Goal: Task Accomplishment & Management: Manage account settings

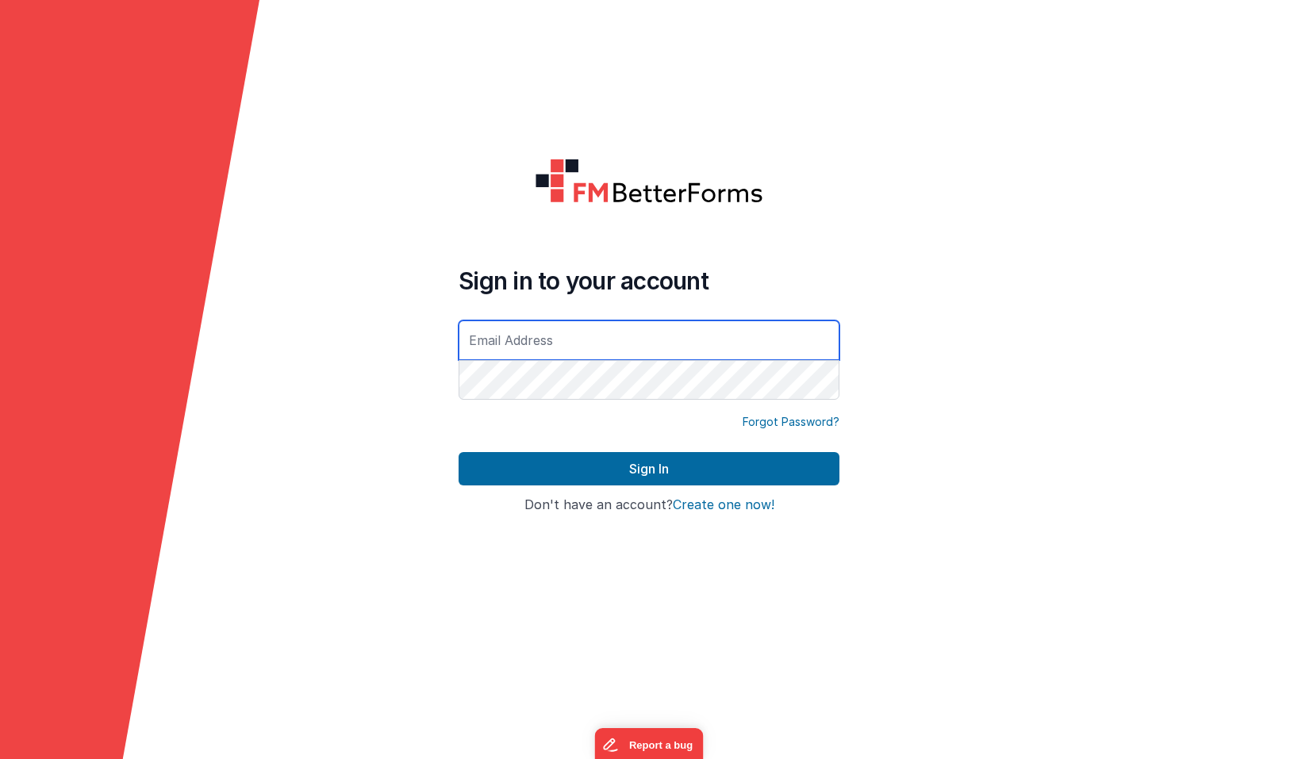
type input "[PERSON_NAME][EMAIL_ADDRESS][DOMAIN_NAME]"
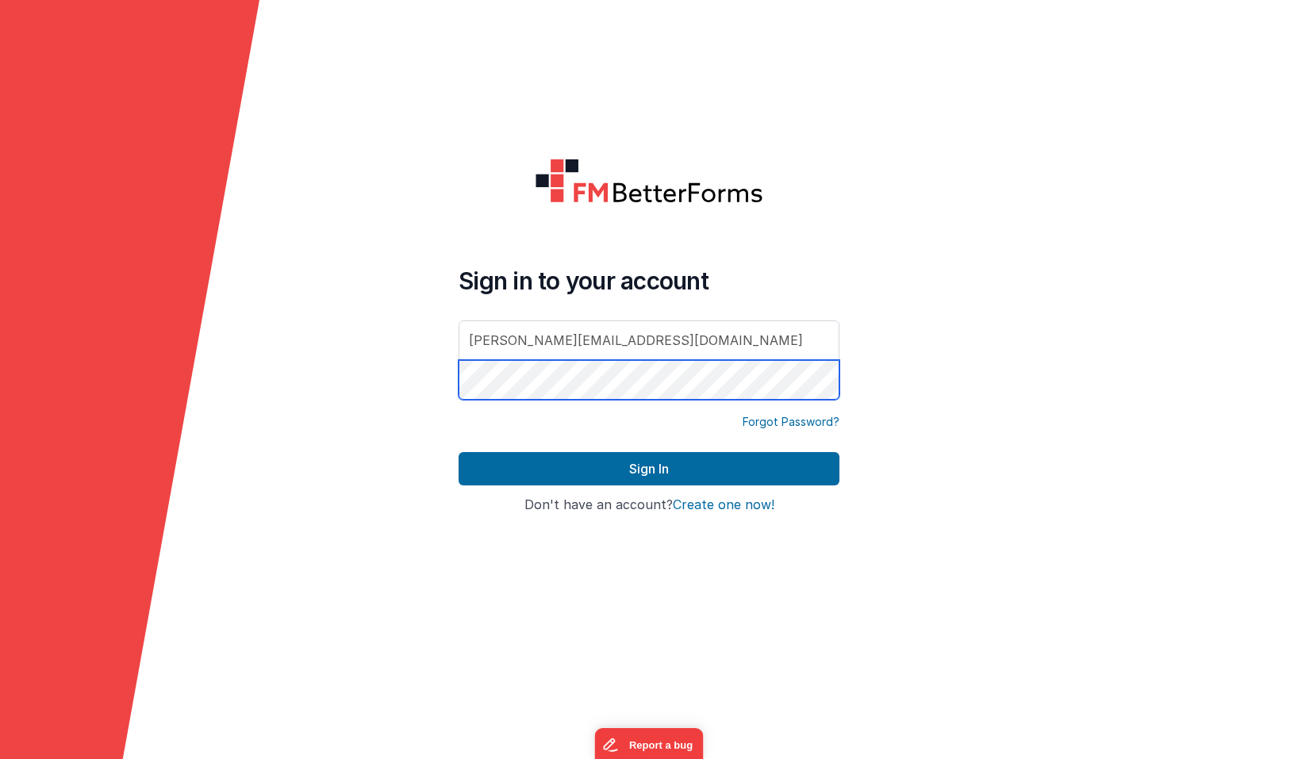
click at [649, 469] on button "Sign In" at bounding box center [649, 468] width 381 height 33
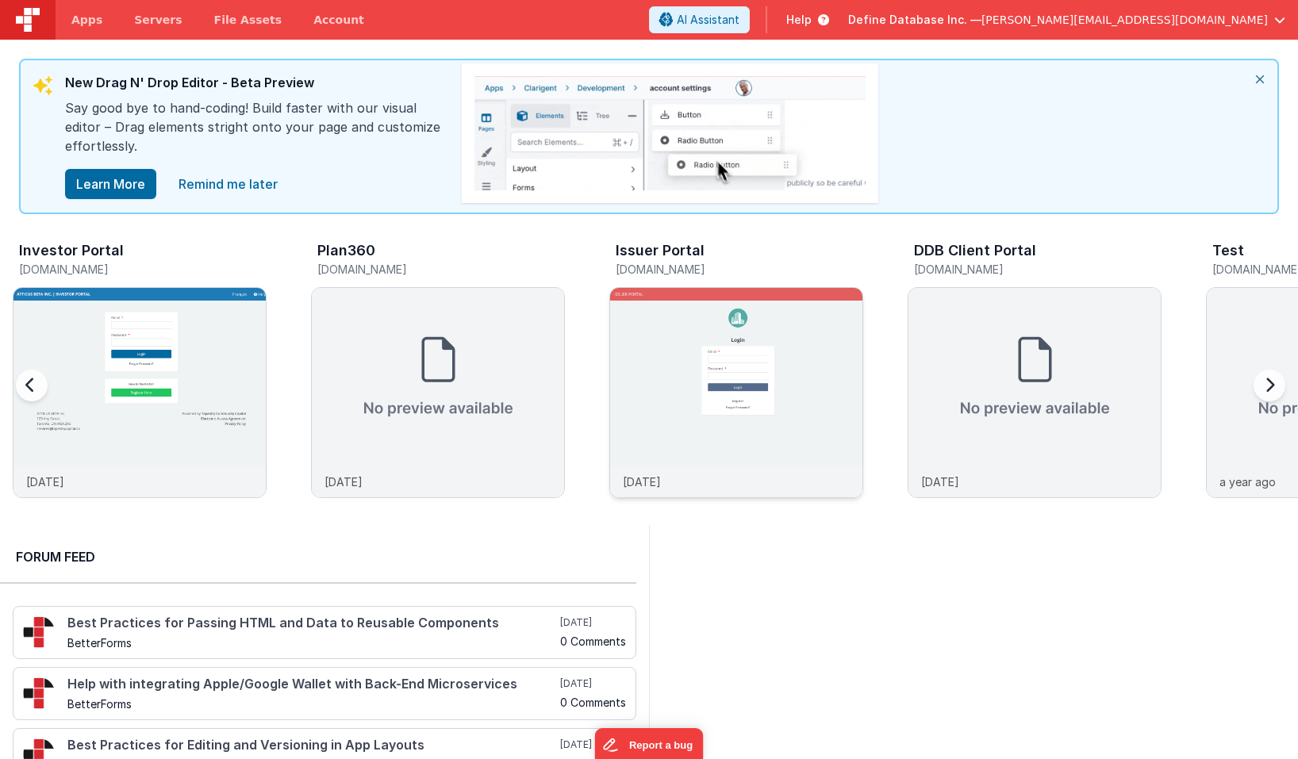
click at [737, 351] on img at bounding box center [736, 414] width 252 height 252
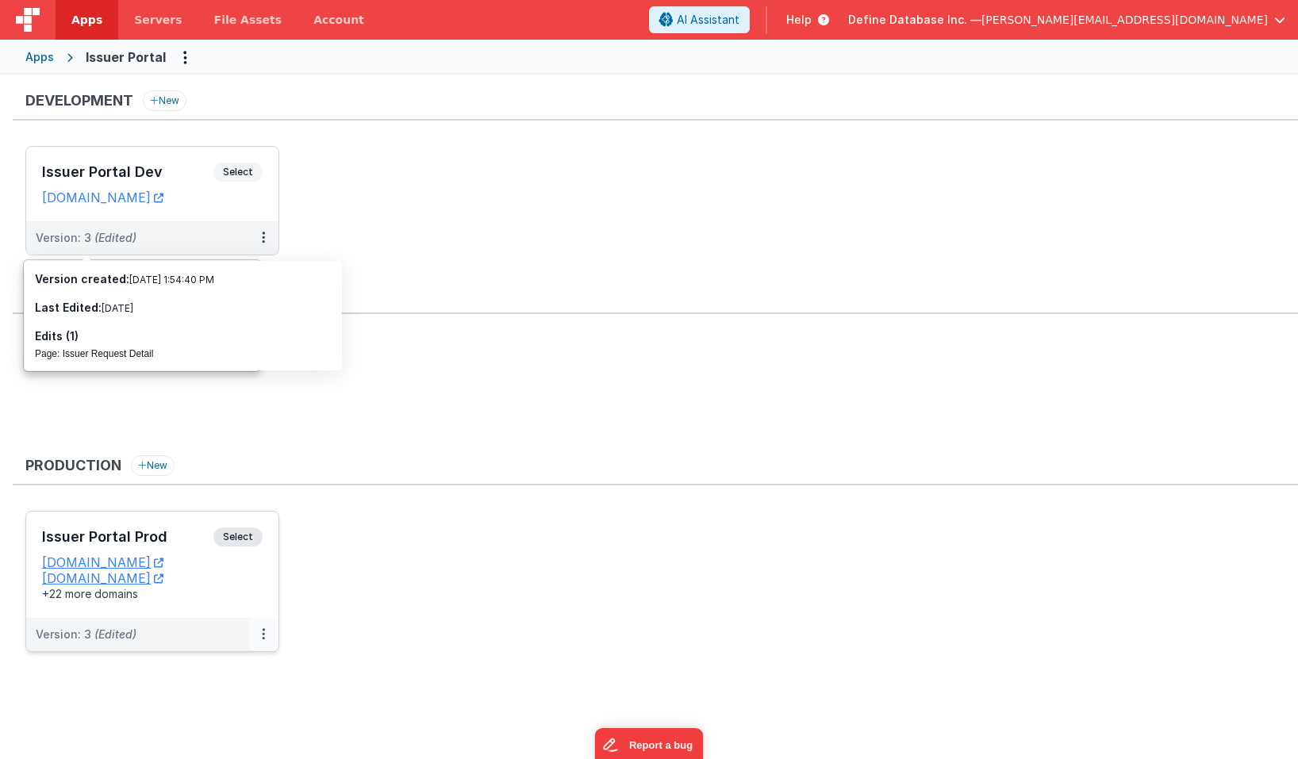
click at [263, 635] on icon at bounding box center [263, 634] width 3 height 1
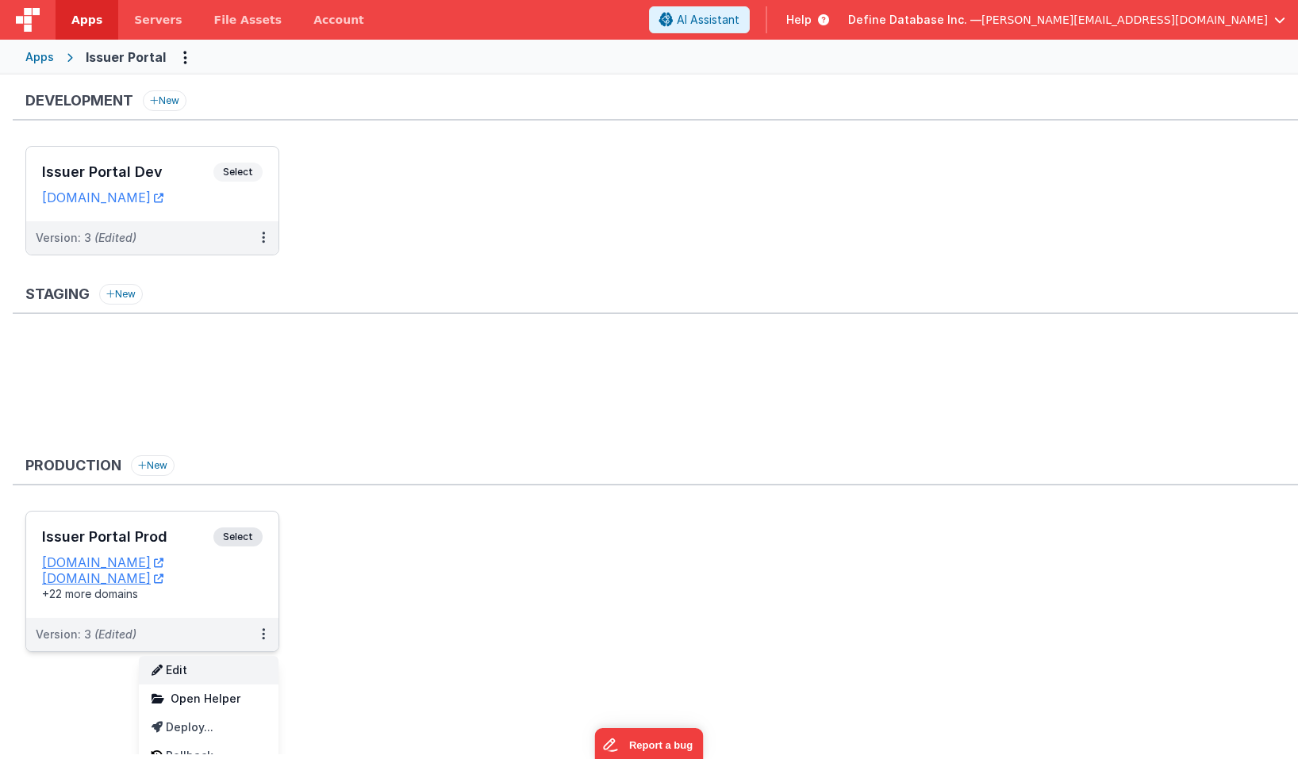
click at [234, 671] on link "Edit" at bounding box center [209, 670] width 140 height 29
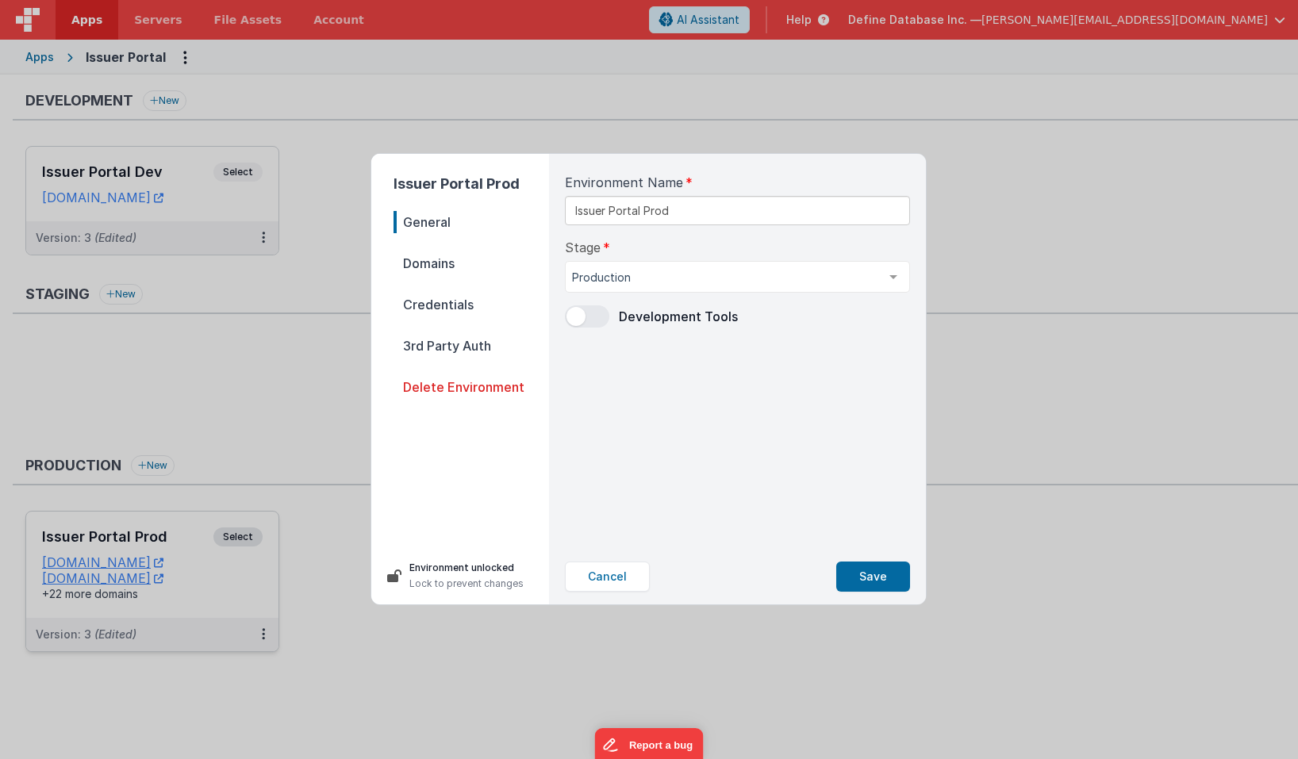
click at [444, 267] on span "Domains" at bounding box center [472, 263] width 156 height 22
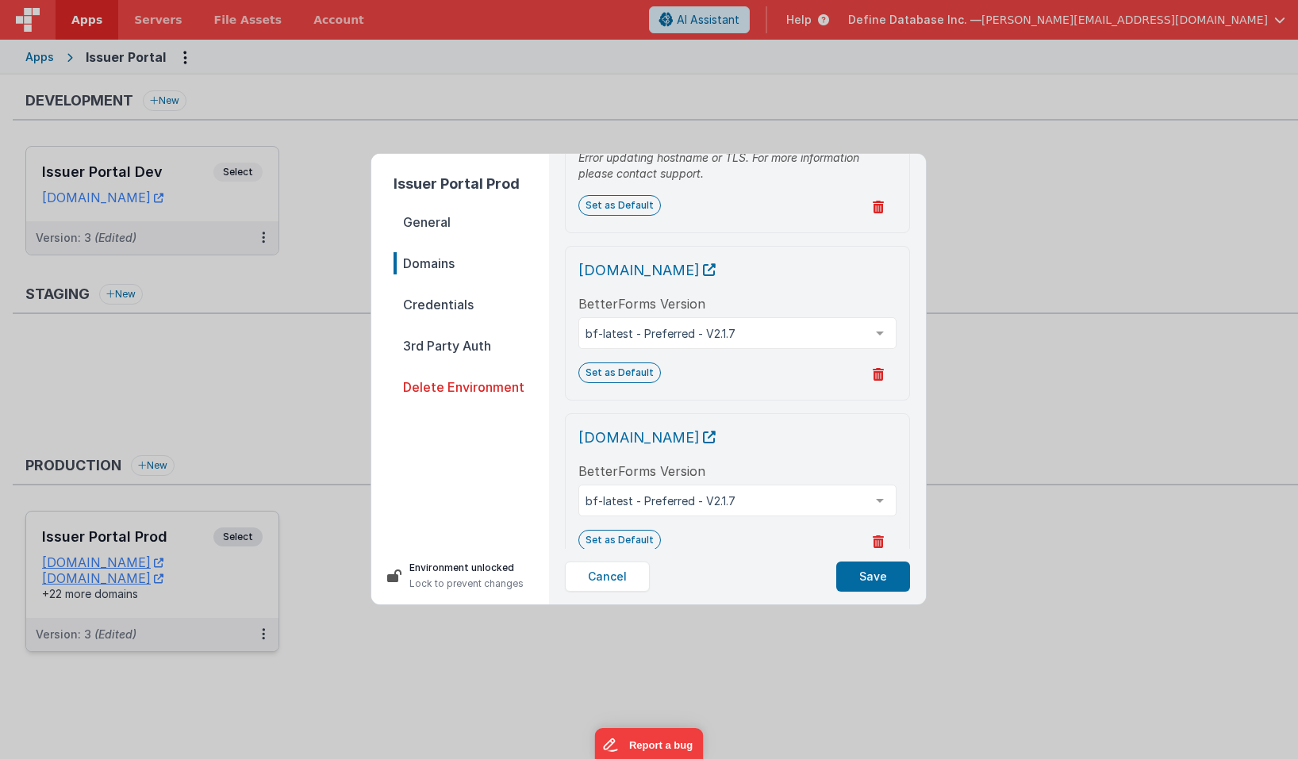
scroll to position [3224, 0]
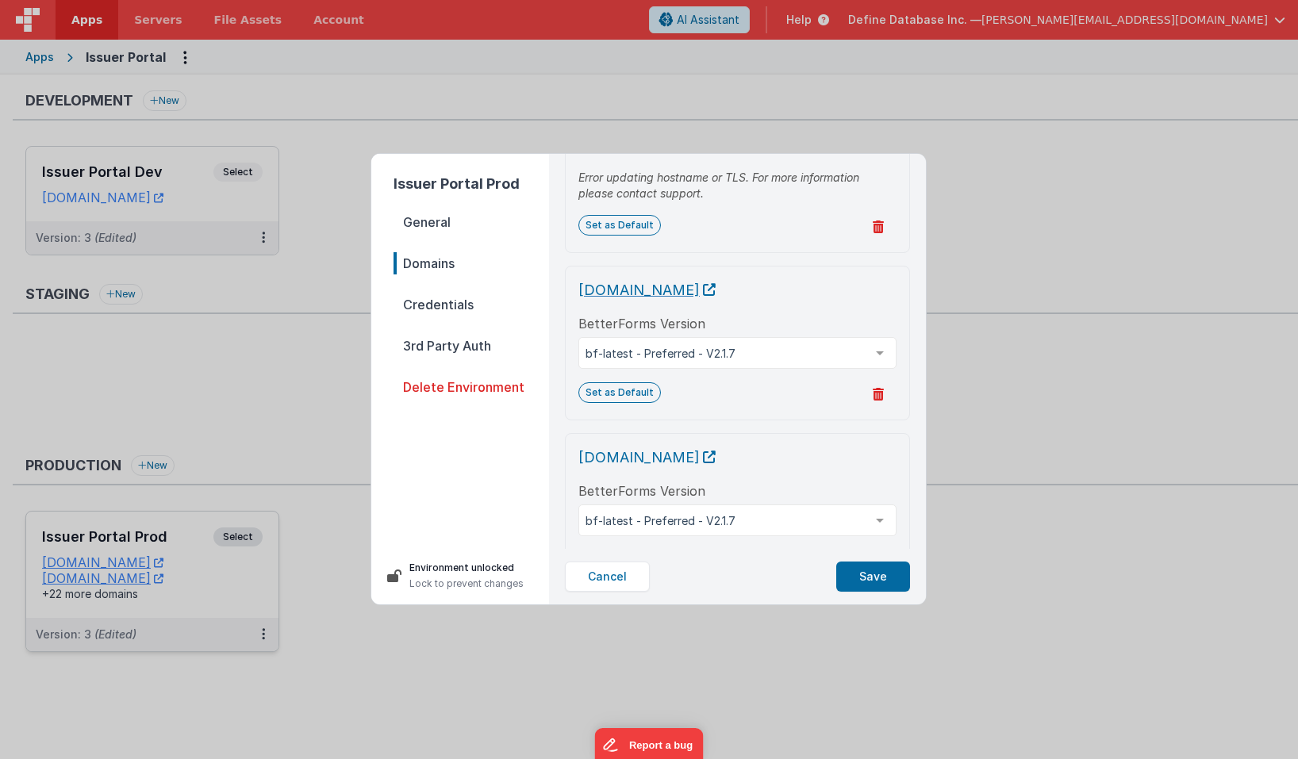
drag, startPoint x: 573, startPoint y: 358, endPoint x: 855, endPoint y: 360, distance: 282.5
click at [855, 360] on div "[DOMAIN_NAME] BetterForms Version bf-latest - Preferred - V2.1.7 bf-latest - Pr…" at bounding box center [737, 343] width 345 height 155
click at [716, 290] on icon at bounding box center [709, 290] width 13 height 1
click at [1011, 254] on div "Issuer Portal Prod General Domains Credentials 3rd Party Auth Delete Environmen…" at bounding box center [649, 379] width 1298 height 759
click at [732, 112] on div "Issuer Portal Prod General Domains Credentials 3rd Party Auth Delete Environmen…" at bounding box center [649, 379] width 1298 height 759
